Goal: Task Accomplishment & Management: Use online tool/utility

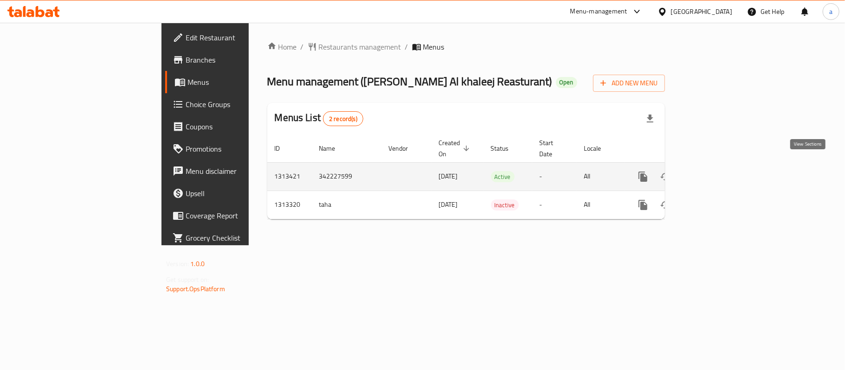
click at [715, 171] on icon "enhanced table" at bounding box center [709, 176] width 11 height 11
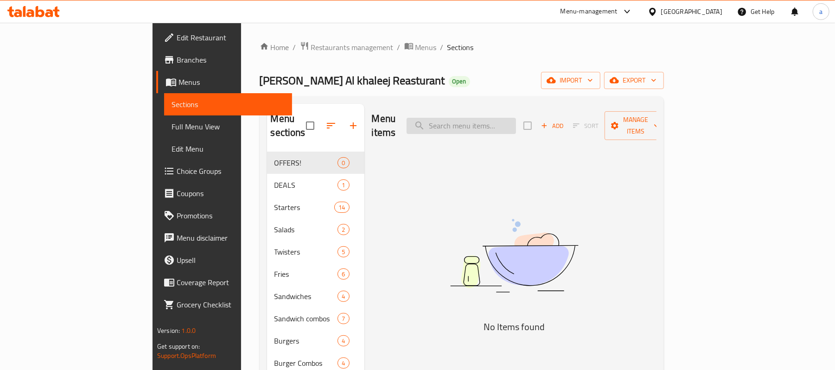
click at [500, 121] on input "search" at bounding box center [461, 126] width 109 height 16
paste input "classic chicken sandwich combo"
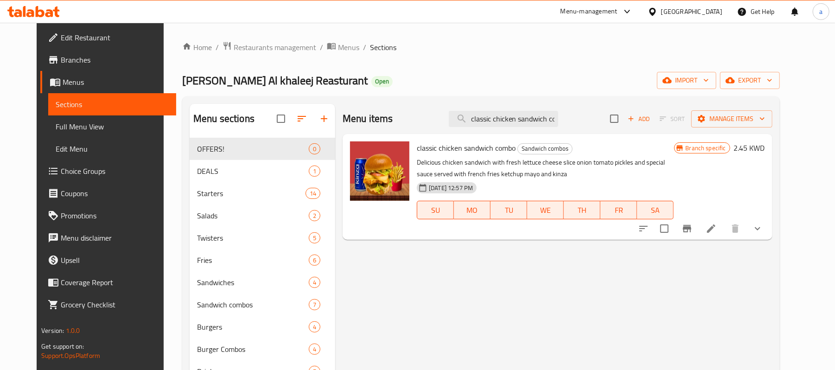
click at [456, 153] on span "classic chicken sandwich combo" at bounding box center [466, 148] width 99 height 14
click at [559, 120] on input "classic chicken sandwich combo" at bounding box center [503, 119] width 109 height 16
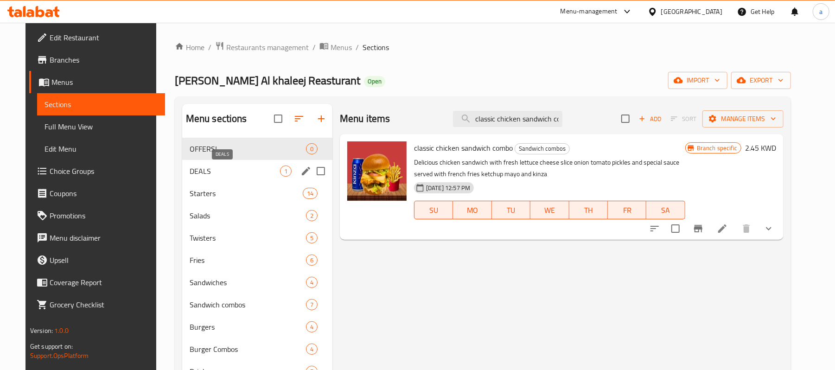
click at [203, 168] on span "DEALS" at bounding box center [235, 171] width 90 height 11
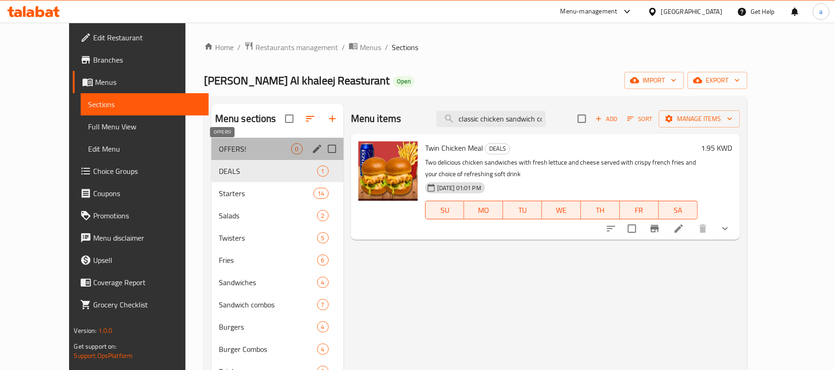
click at [219, 151] on span "OFFERS!" at bounding box center [255, 148] width 72 height 11
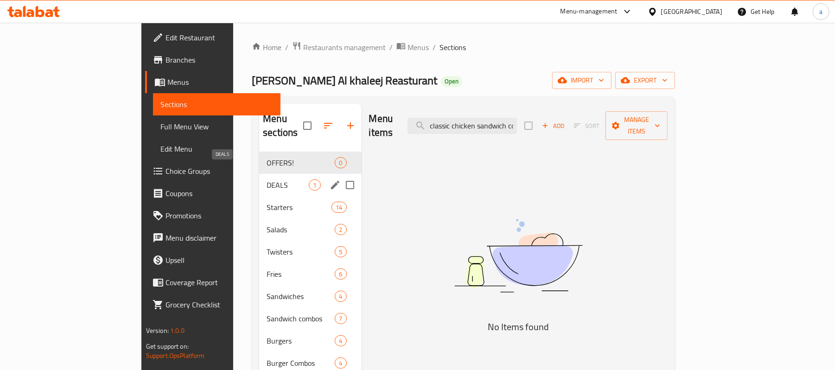
click at [267, 180] on span "DEALS" at bounding box center [288, 185] width 42 height 11
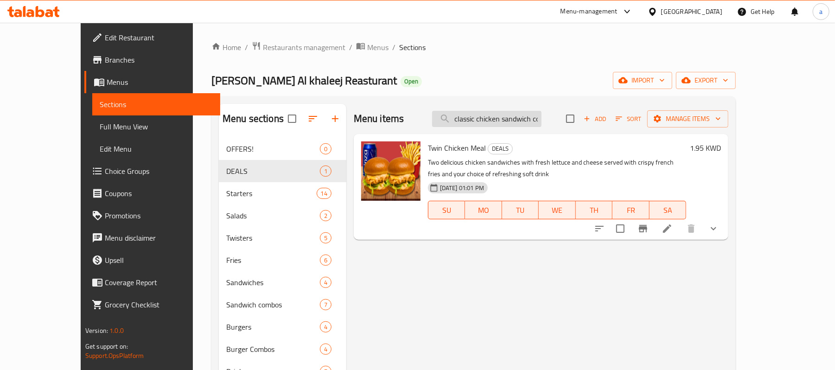
click at [536, 115] on input "classic chicken sandwich combo" at bounding box center [486, 119] width 109 height 16
click at [542, 122] on input "classic chicken sandwich combo" at bounding box center [486, 119] width 109 height 16
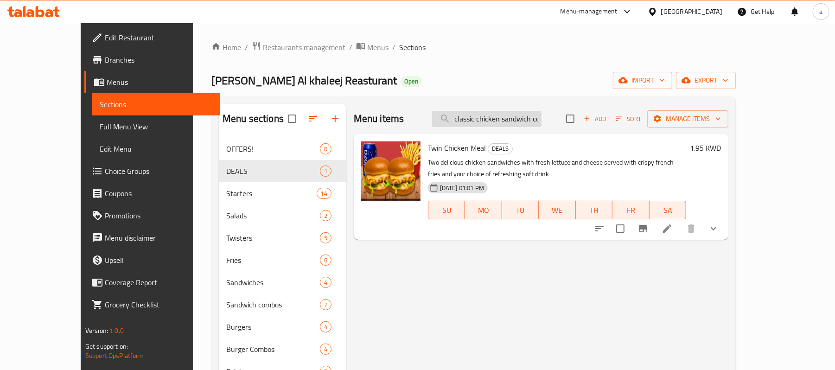
paste input "T"
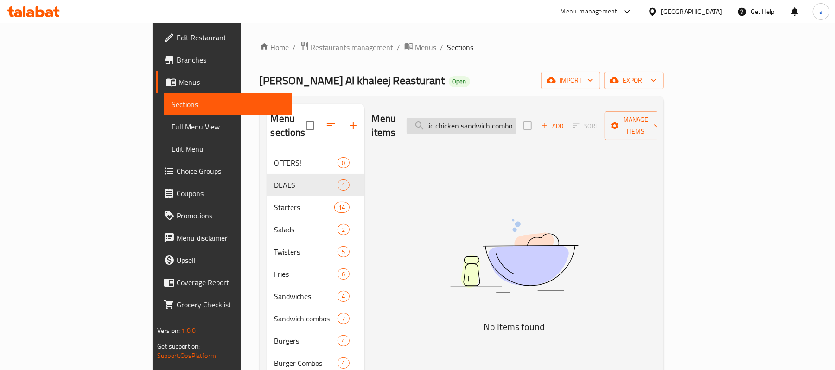
click at [516, 119] on input "T classic chicken sandwich combo" at bounding box center [461, 126] width 109 height 16
click at [516, 118] on input "T classic chicken sandwich combo" at bounding box center [461, 126] width 109 height 16
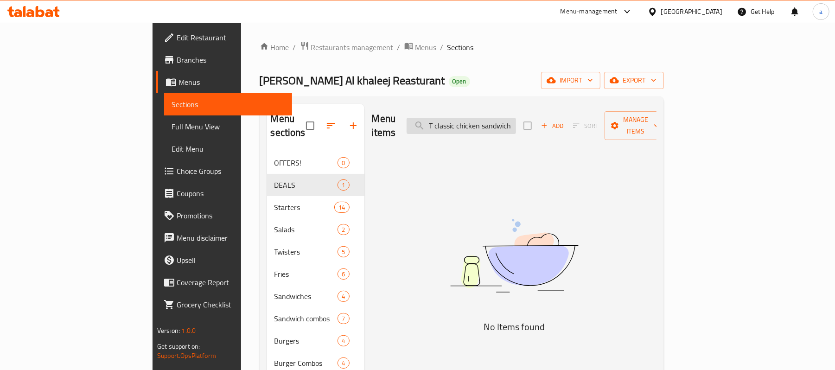
click at [516, 118] on input "T classic chicken sandwich combo" at bounding box center [461, 126] width 109 height 16
paste input "search"
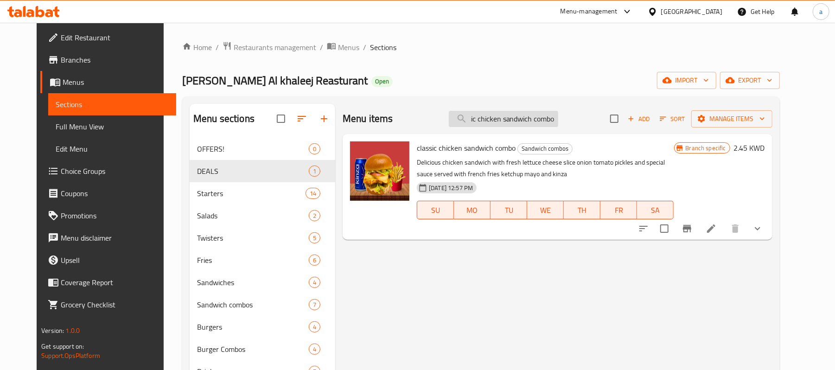
type input "classic chicken sandwich combo"
click at [708, 10] on div "Kuwait" at bounding box center [691, 11] width 61 height 10
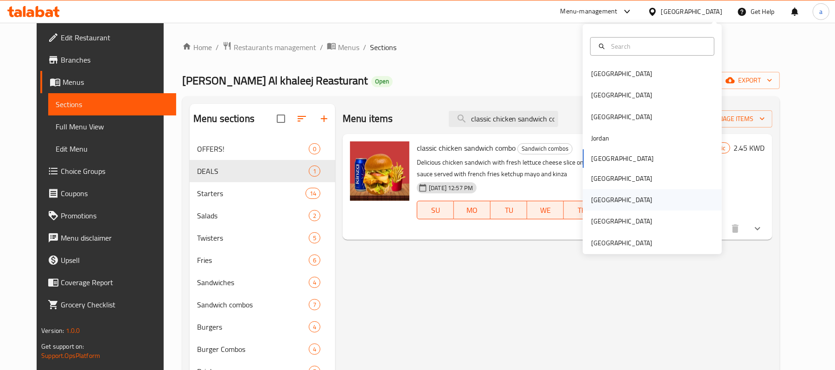
click at [598, 199] on div "[GEOGRAPHIC_DATA]" at bounding box center [622, 199] width 76 height 21
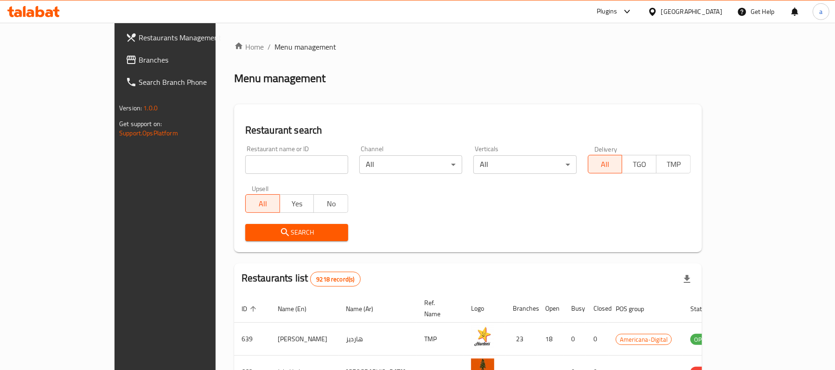
click at [245, 161] on input "search" at bounding box center [296, 164] width 103 height 19
paste input "770263"
type input "770263"
click at [139, 54] on span "Branches" at bounding box center [193, 59] width 108 height 11
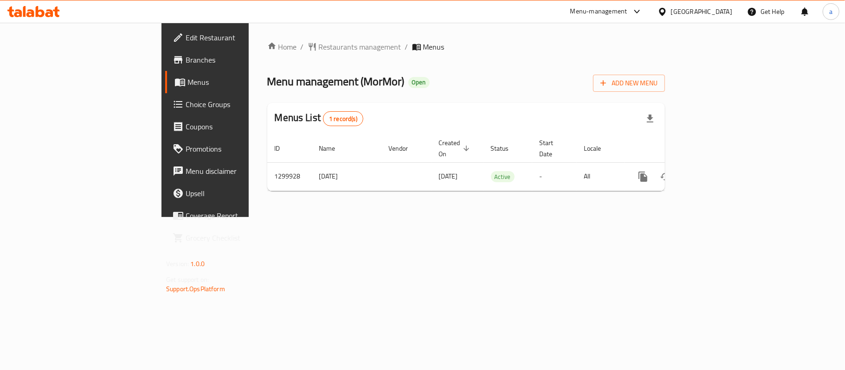
click at [49, 13] on icon at bounding box center [49, 13] width 8 height 8
drag, startPoint x: 2, startPoint y: 132, endPoint x: -6, endPoint y: 238, distance: 106.6
click at [0, 238] on html "​ Menu-management [GEOGRAPHIC_DATA] Get Help a Edit Restaurant Branches Menus C…" at bounding box center [422, 185] width 845 height 370
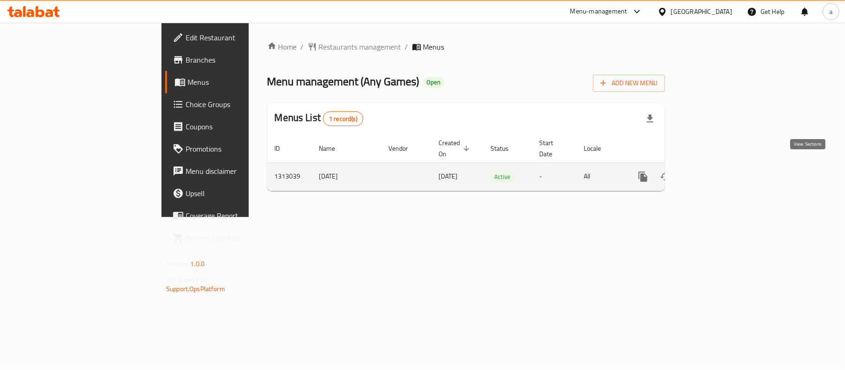
click at [714, 173] on icon "enhanced table" at bounding box center [710, 177] width 8 height 8
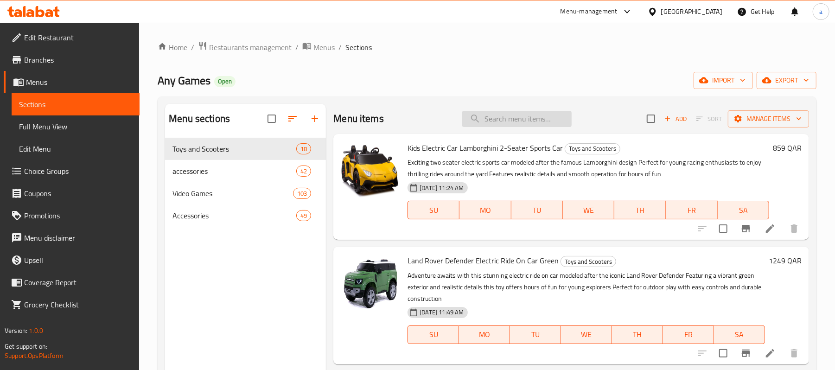
click at [515, 127] on input "search" at bounding box center [516, 119] width 109 height 16
paste input "YESIDO Type C OTG"
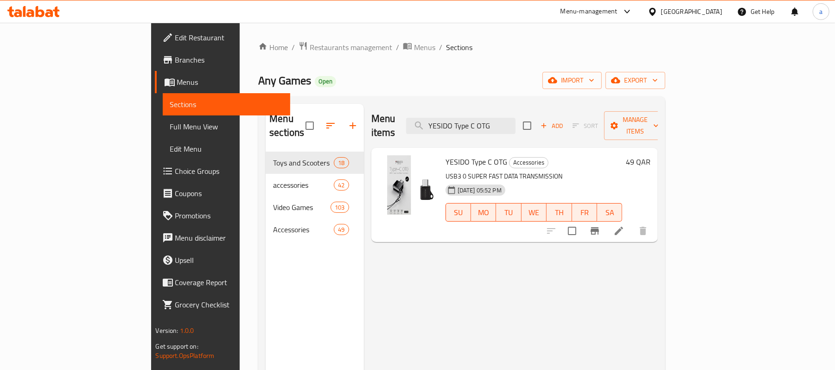
type input "YESIDO Type C OTG"
click at [48, 12] on icon at bounding box center [49, 13] width 8 height 8
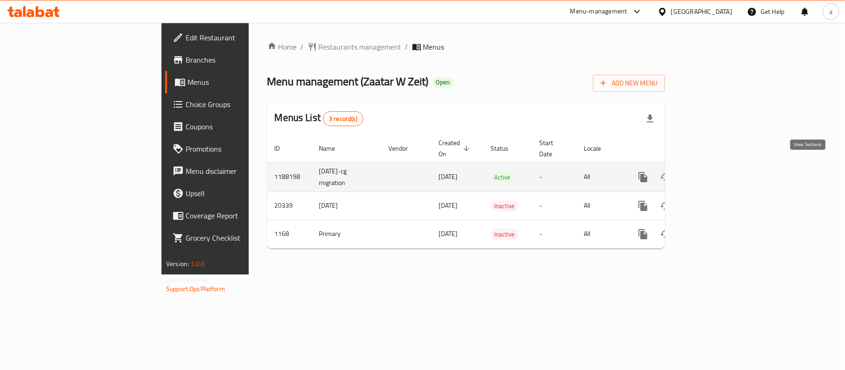
click at [714, 173] on icon "enhanced table" at bounding box center [710, 177] width 8 height 8
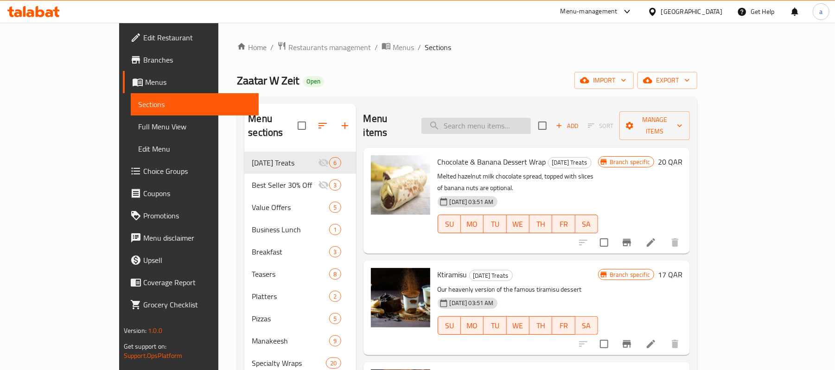
click at [493, 119] on input "search" at bounding box center [476, 126] width 109 height 16
paste input "Wild Zaatar Manakeesh"
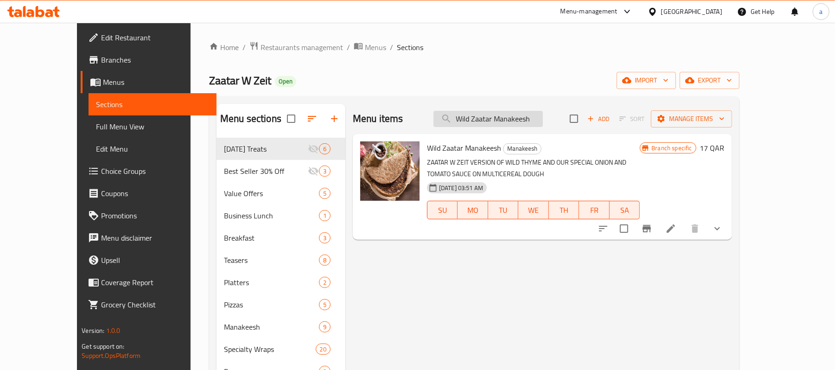
type input "Wild Zaatar Manakeesh"
click at [101, 36] on span "Edit Restaurant" at bounding box center [155, 37] width 108 height 11
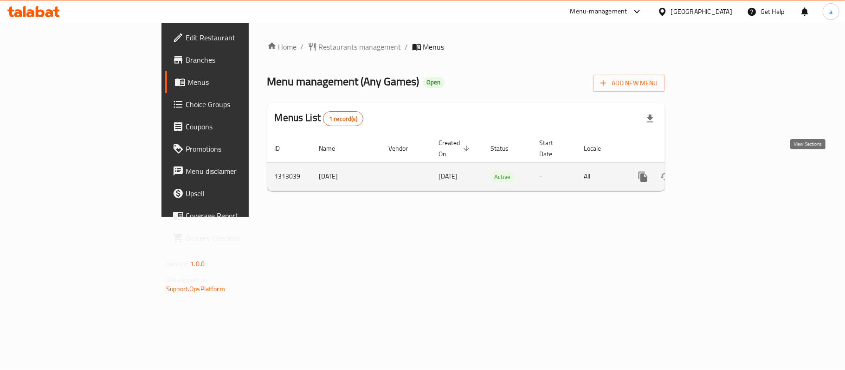
click at [714, 173] on icon "enhanced table" at bounding box center [710, 177] width 8 height 8
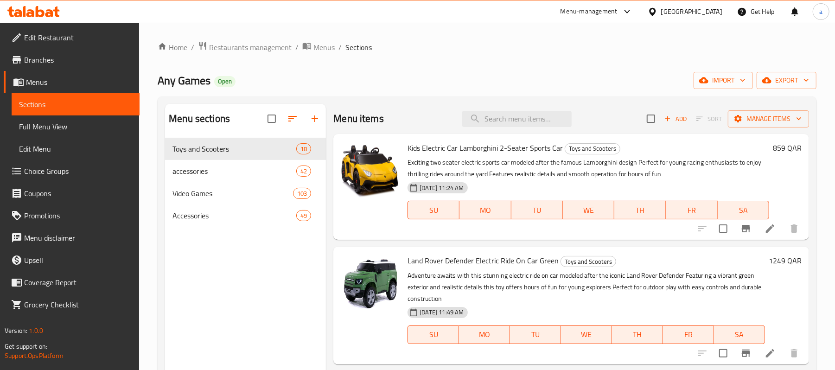
click at [45, 35] on span "Edit Restaurant" at bounding box center [78, 37] width 108 height 11
